Goal: Information Seeking & Learning: Learn about a topic

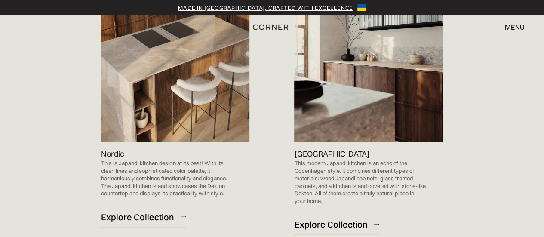
scroll to position [603, 0]
click at [151, 211] on div "Explore Collection" at bounding box center [137, 217] width 73 height 12
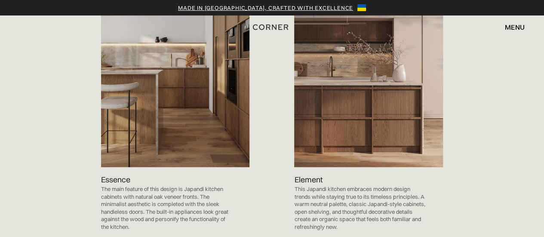
scroll to position [969, 0]
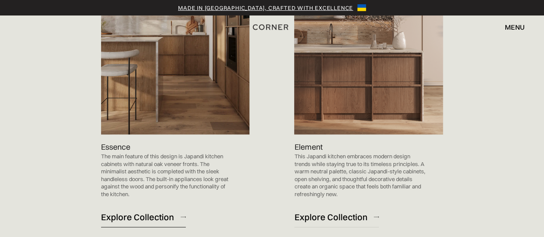
click at [152, 211] on div "Explore Collection" at bounding box center [137, 217] width 73 height 12
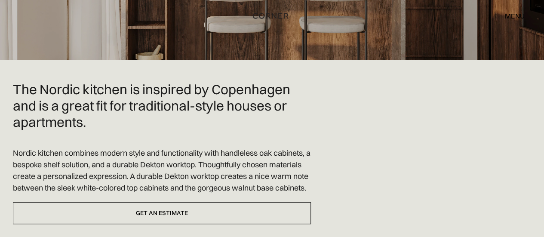
scroll to position [213, 0]
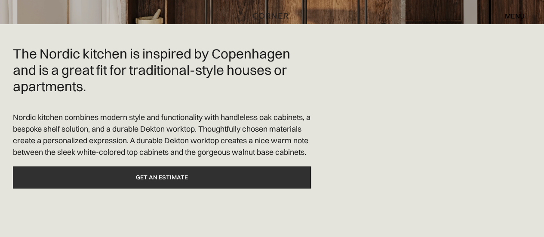
click at [163, 188] on link "Get an estimate" at bounding box center [162, 177] width 298 height 22
